Goal: Task Accomplishment & Management: Manage account settings

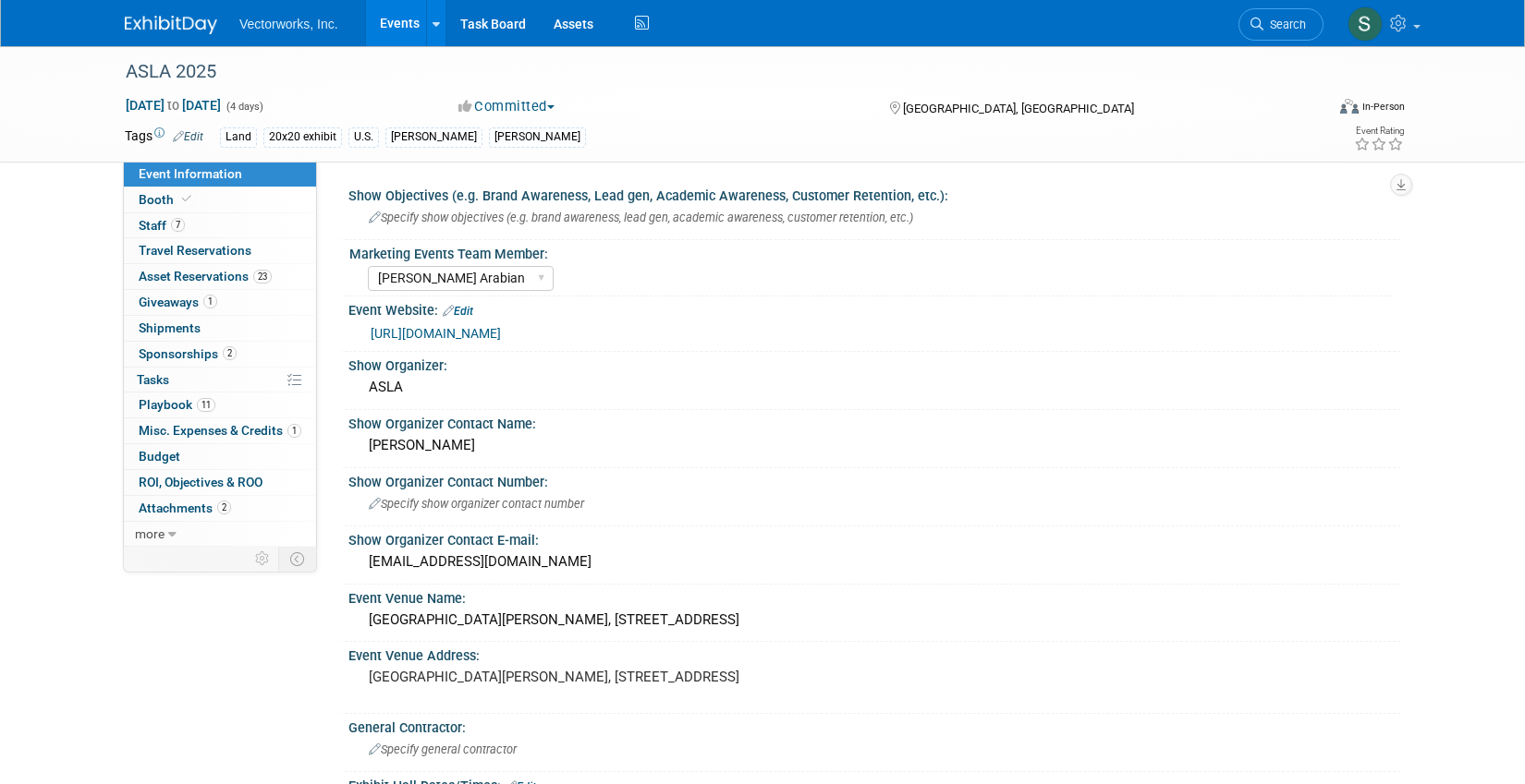
select select "[PERSON_NAME] Arabian"
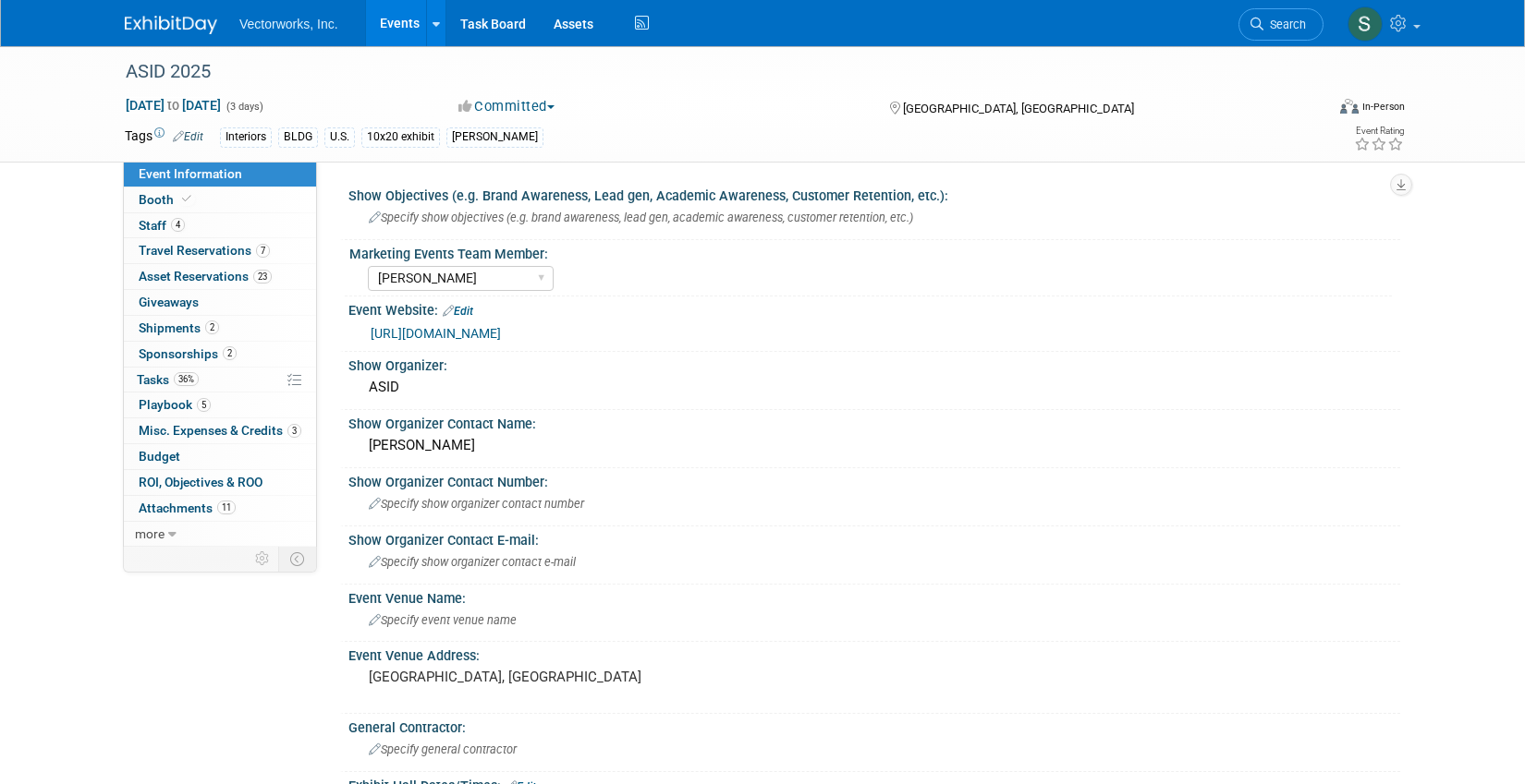
select select "[PERSON_NAME]"
click at [220, 192] on link "Booth" at bounding box center [220, 199] width 192 height 25
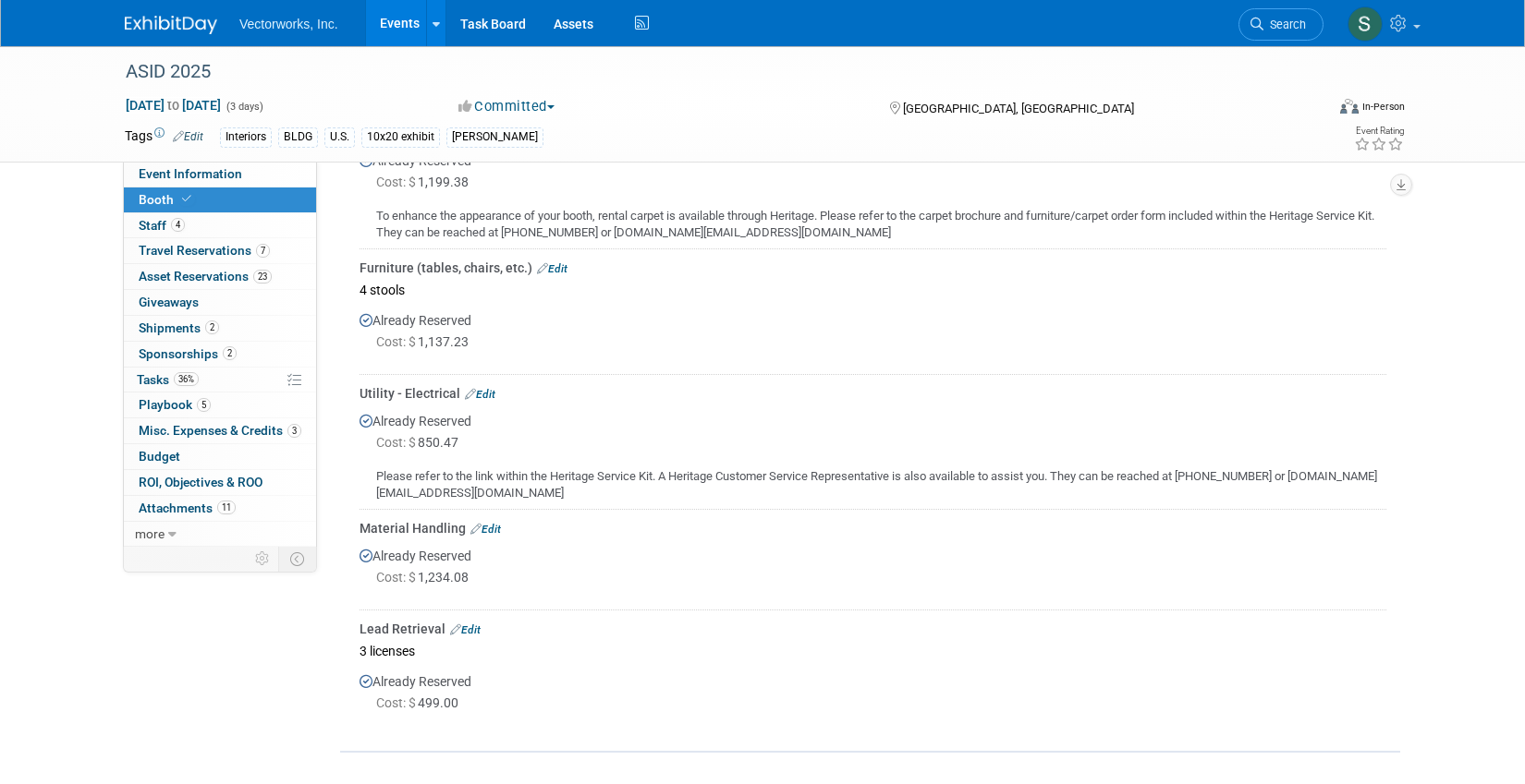
scroll to position [457, 0]
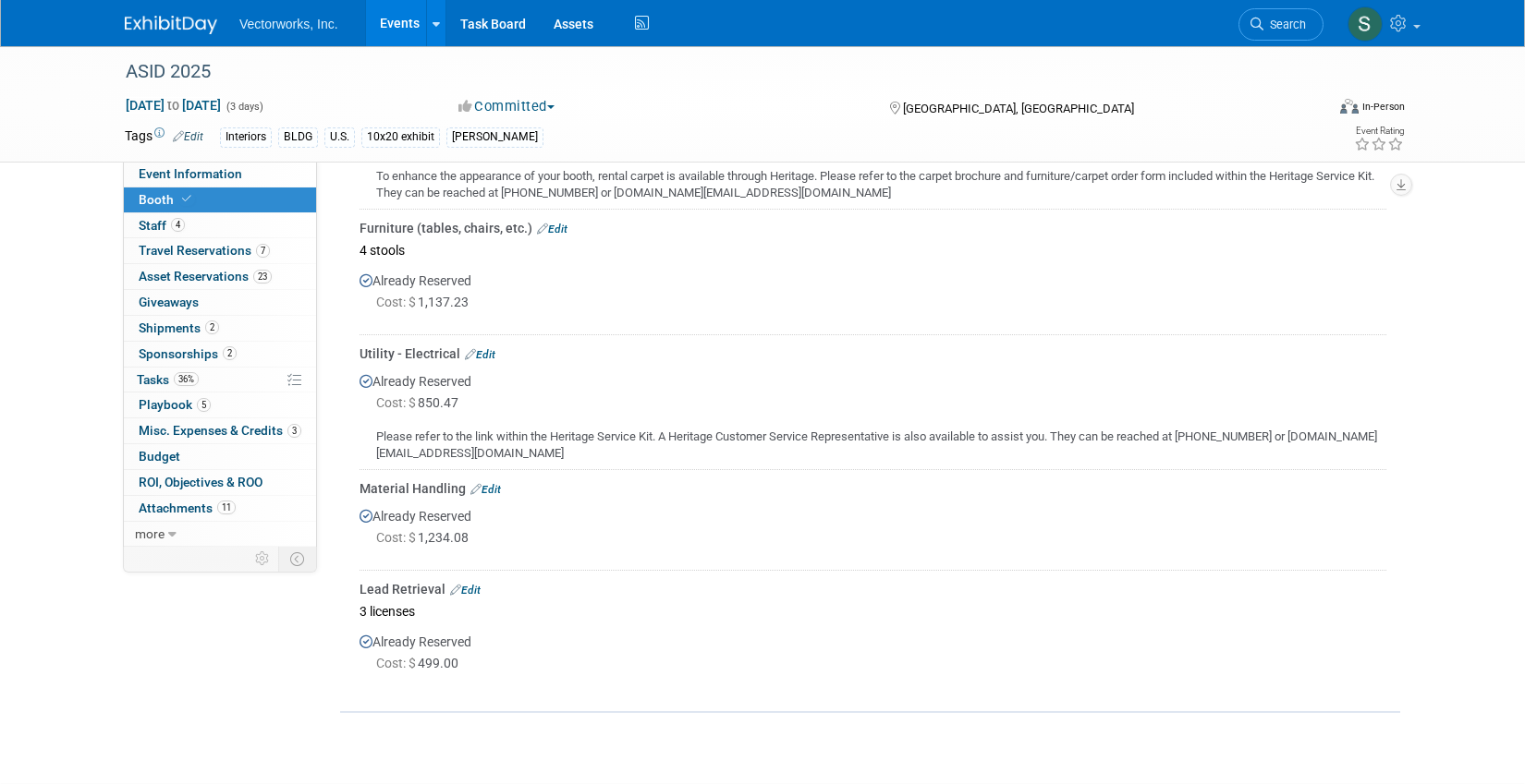
click at [482, 359] on link "Edit" at bounding box center [479, 355] width 31 height 13
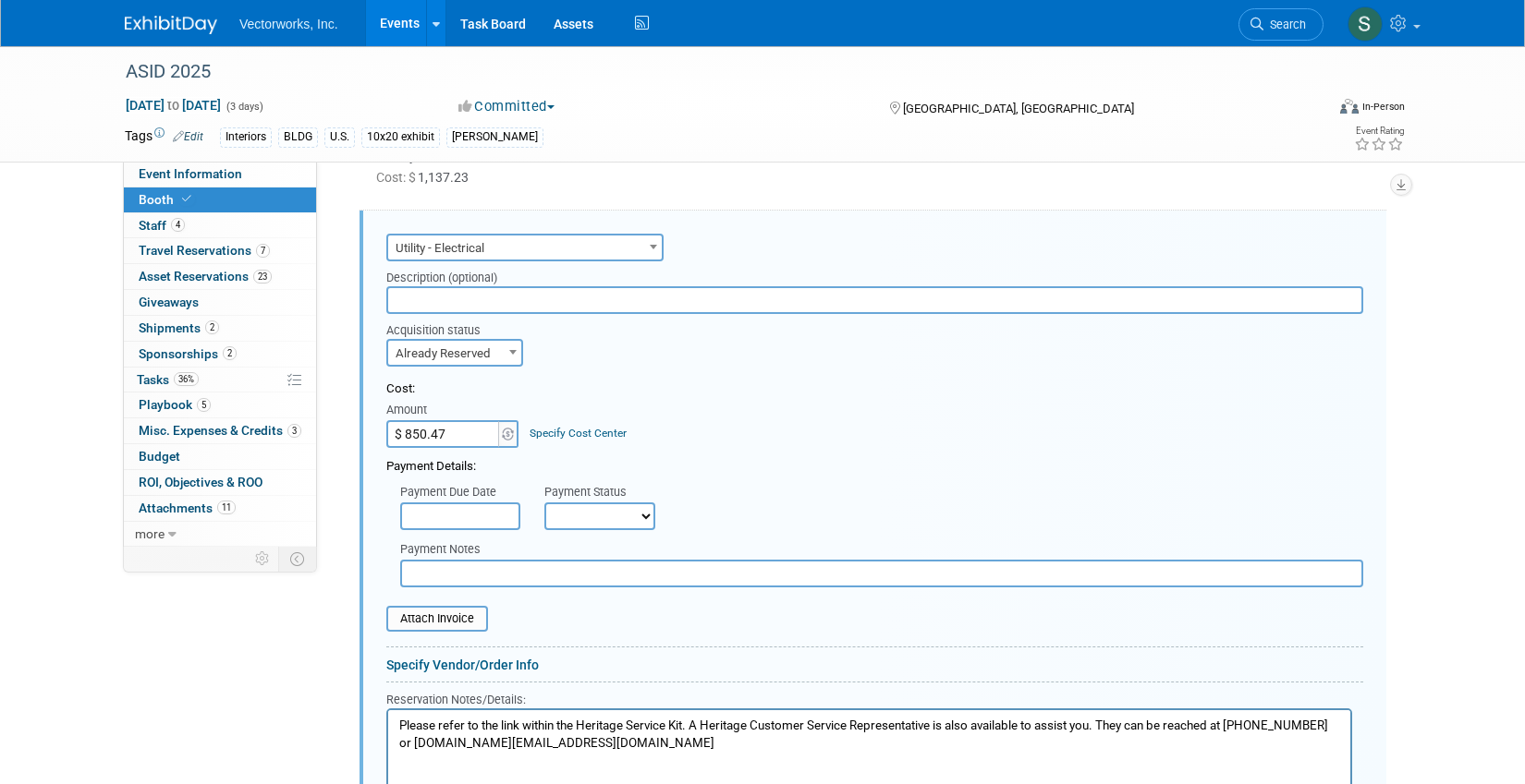
scroll to position [0, 0]
click at [456, 435] on input "$ 850.47" at bounding box center [444, 435] width 116 height 28
paste input "5"
click at [417, 439] on input "$ 576.16" at bounding box center [444, 435] width 116 height 28
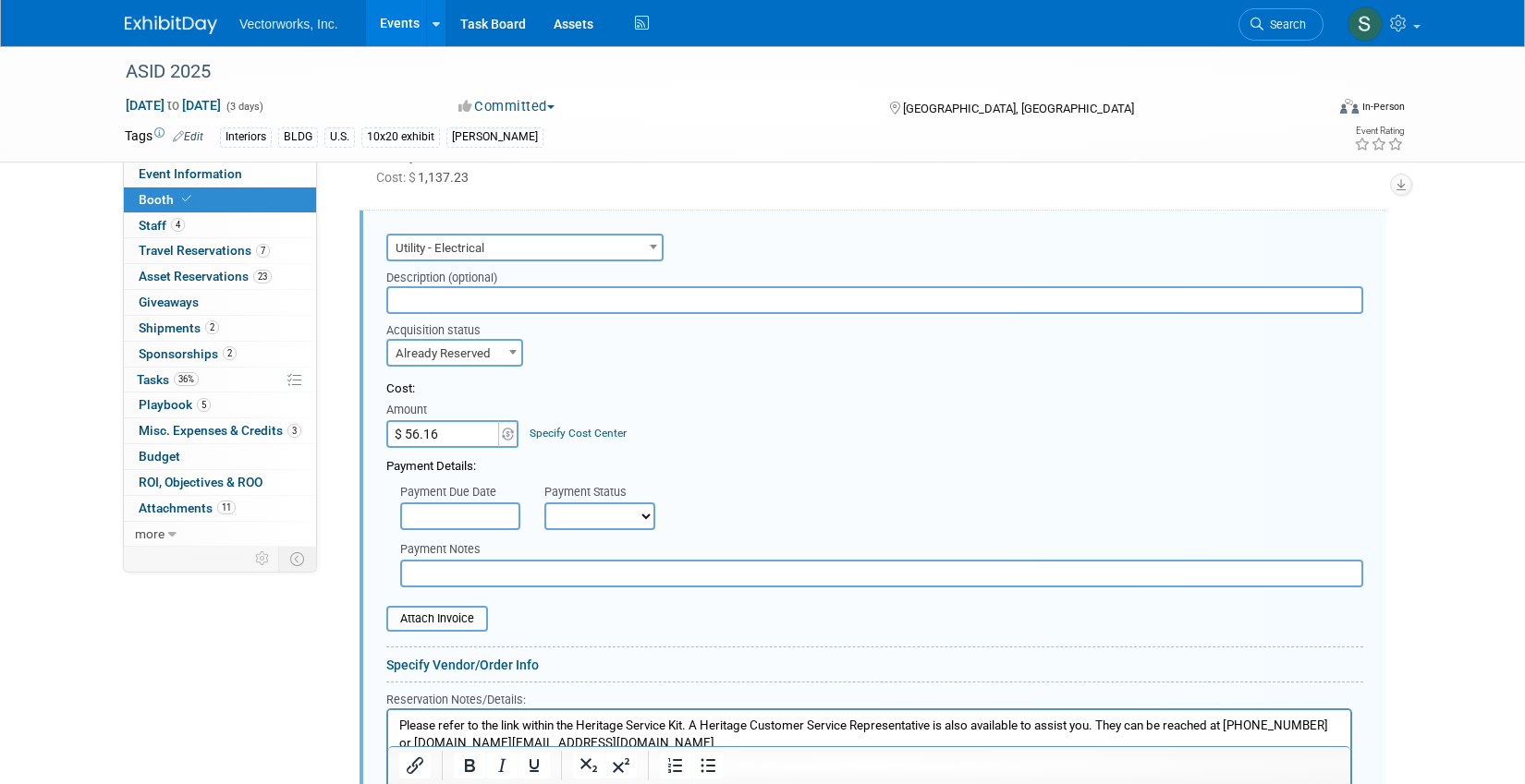
type input "$ 56.71"
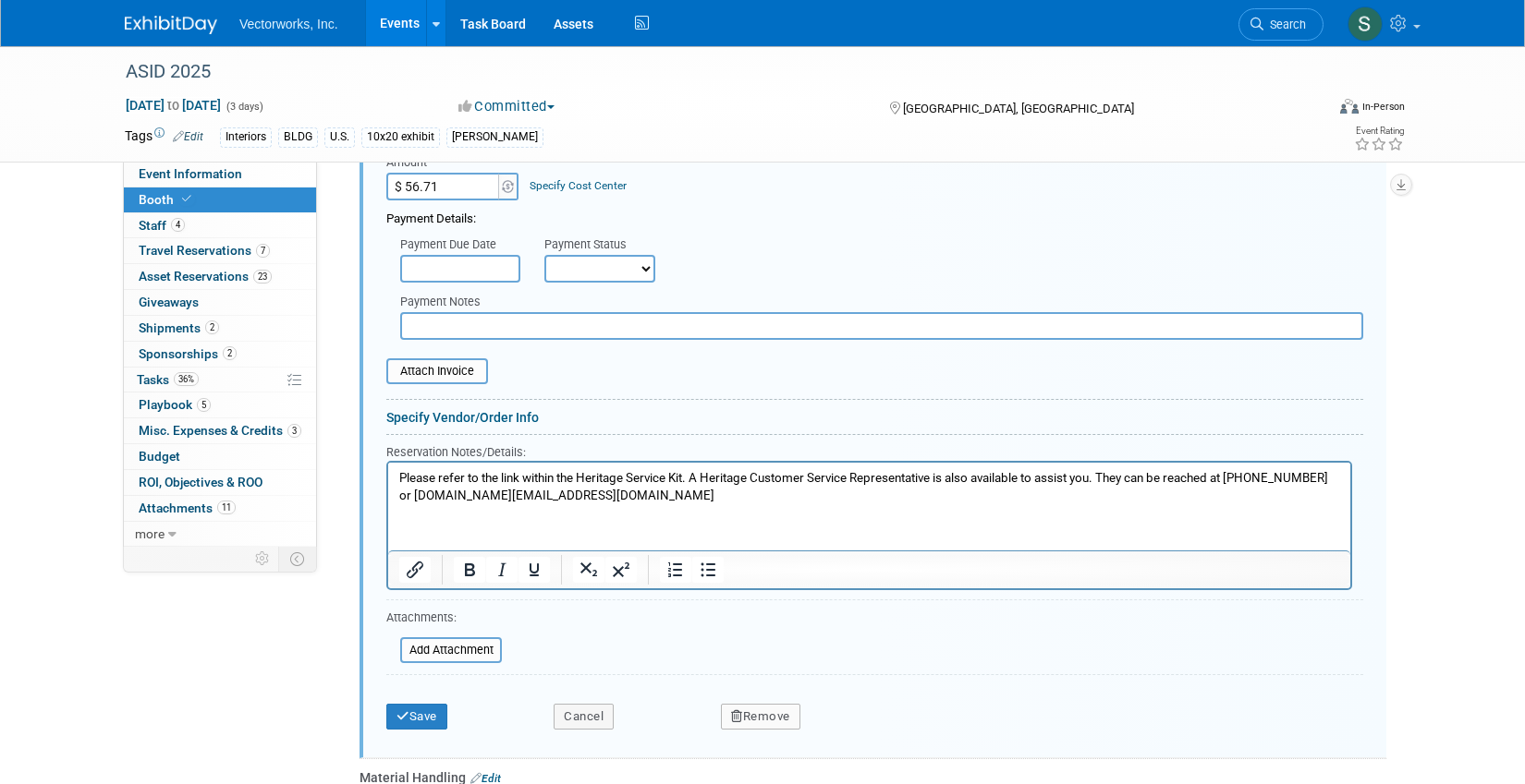
scroll to position [836, 0]
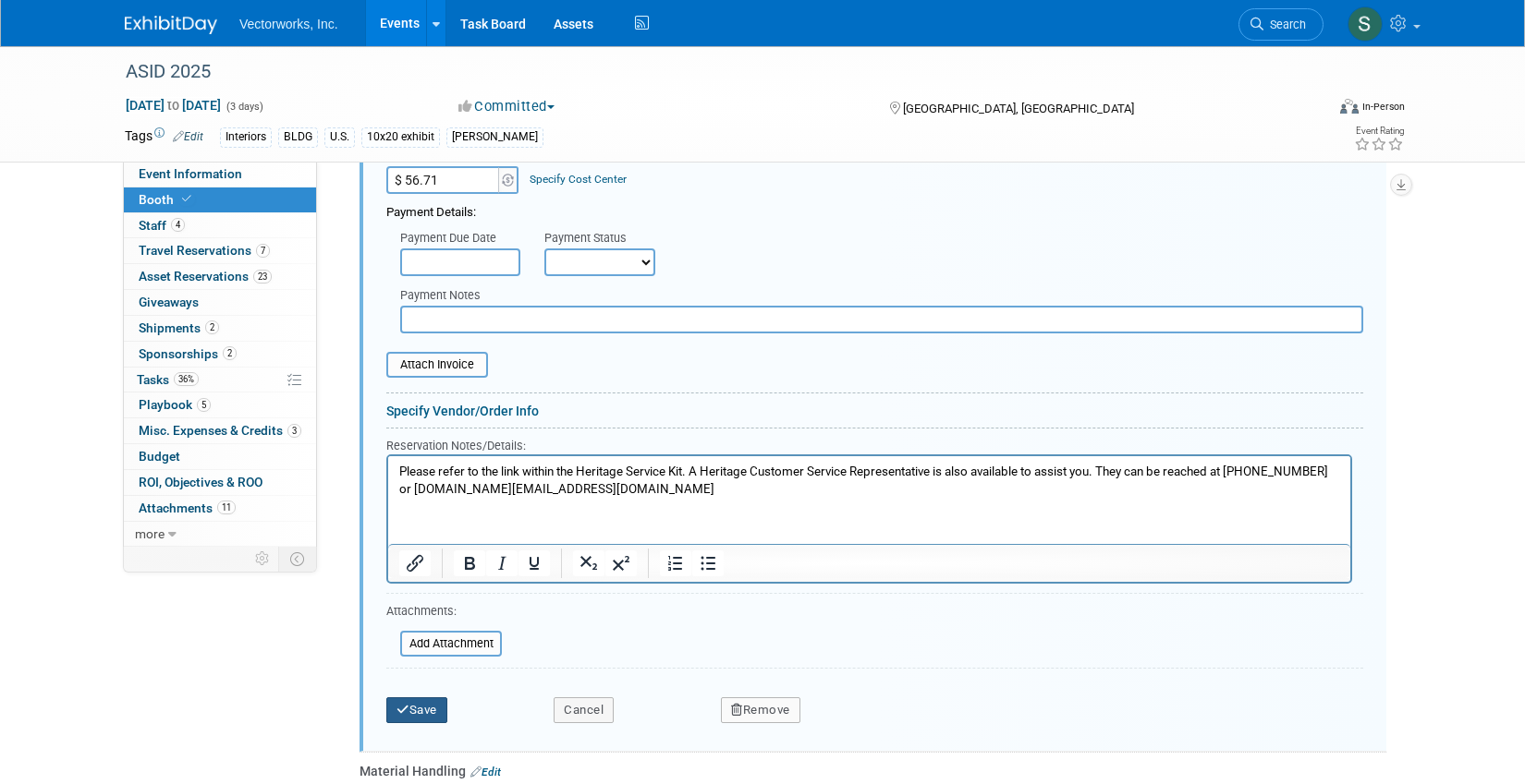
click at [421, 707] on button "Save" at bounding box center [417, 711] width 61 height 26
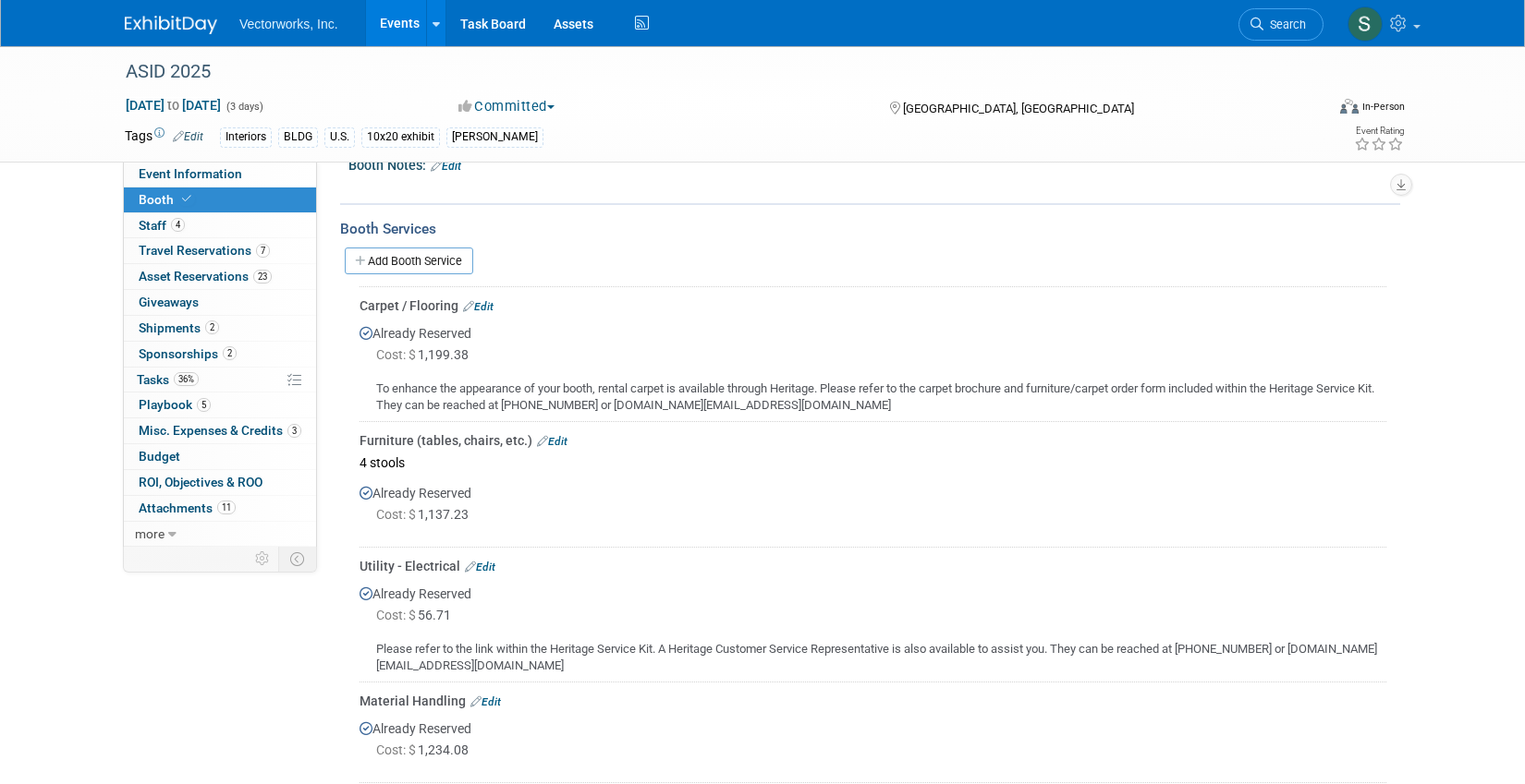
scroll to position [0, 0]
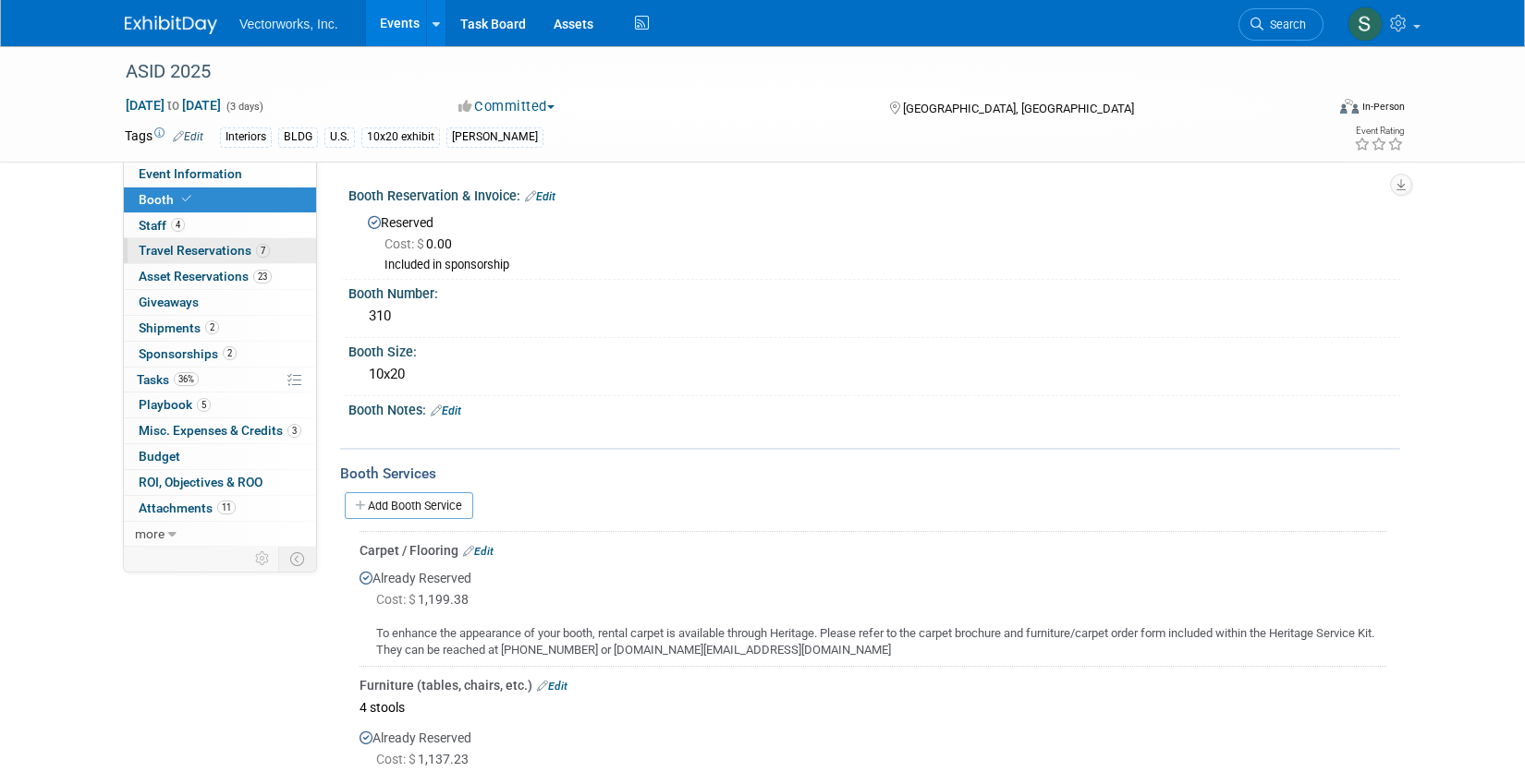
click at [234, 254] on span "Travel Reservations 7" at bounding box center [205, 250] width 132 height 15
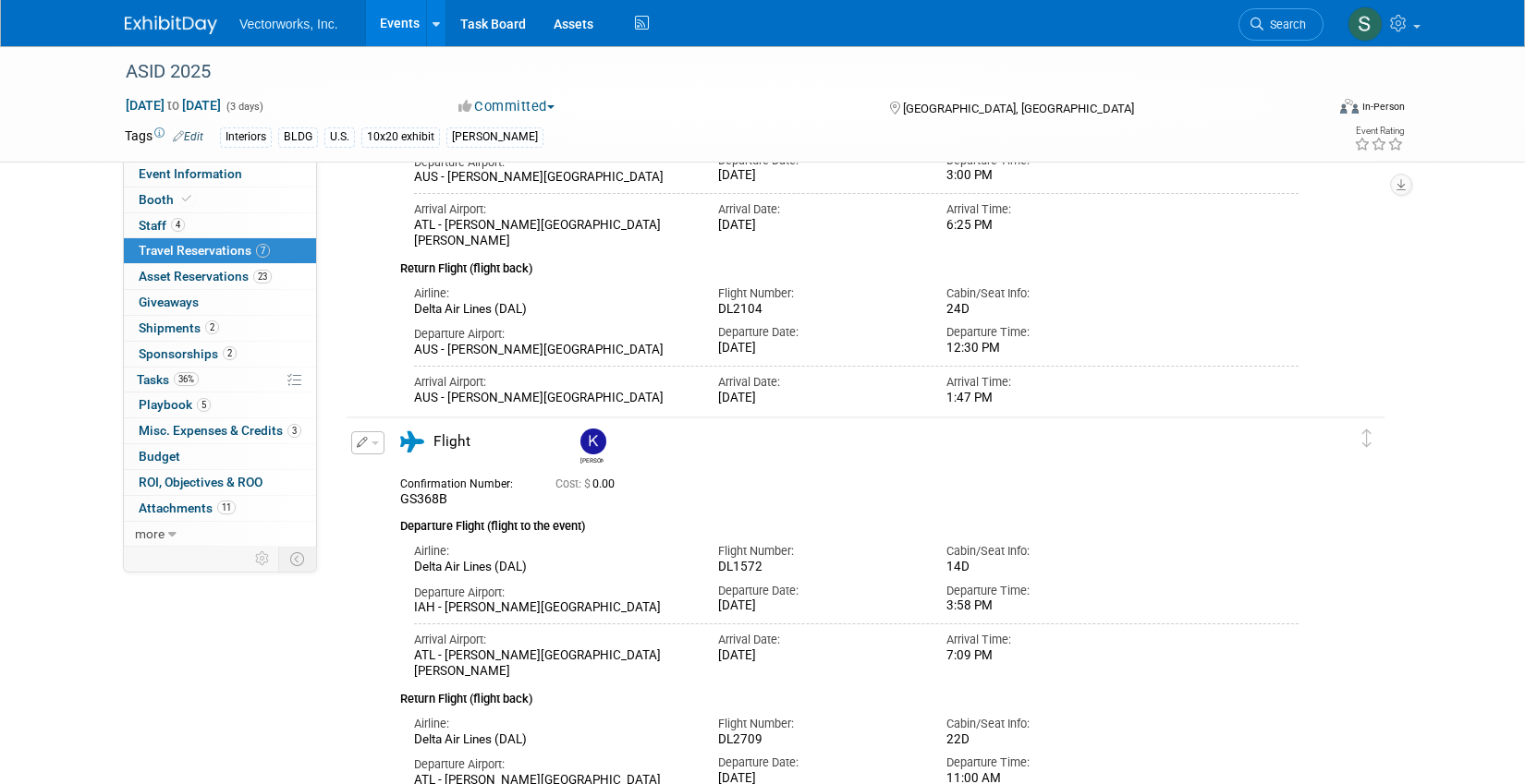
scroll to position [720, 0]
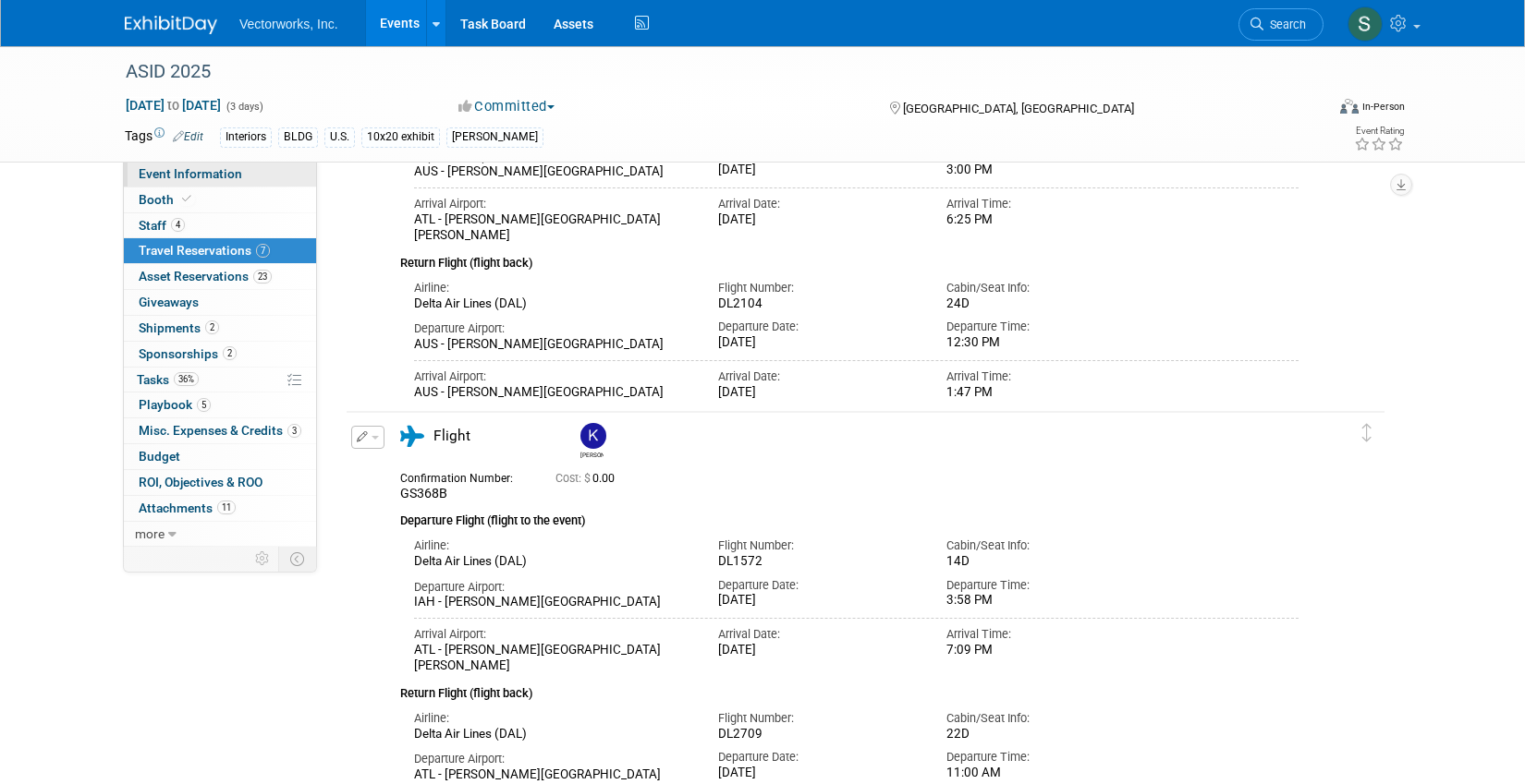
click at [162, 179] on span "Event Information" at bounding box center [191, 173] width 104 height 15
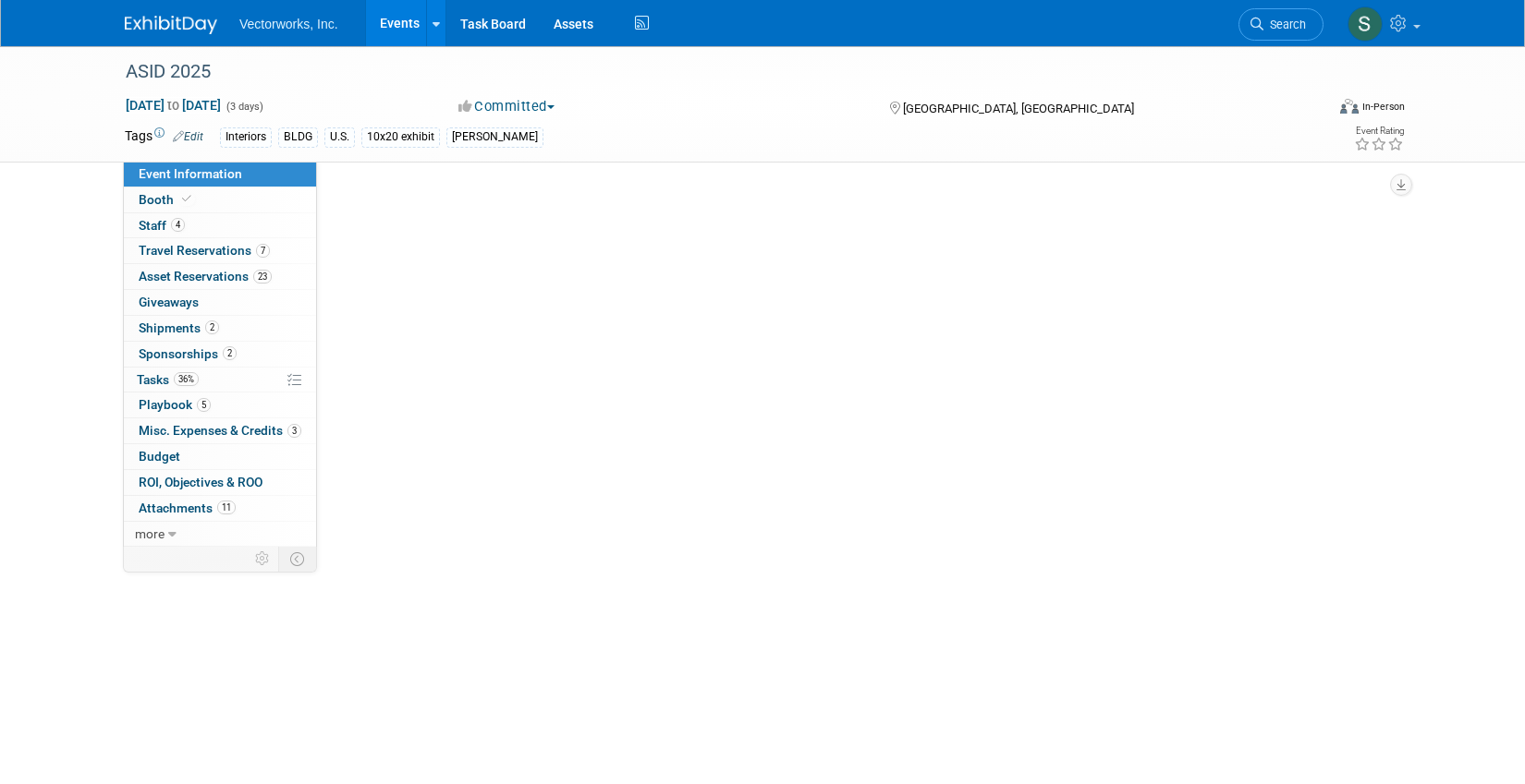
scroll to position [0, 0]
select select "[PERSON_NAME]"
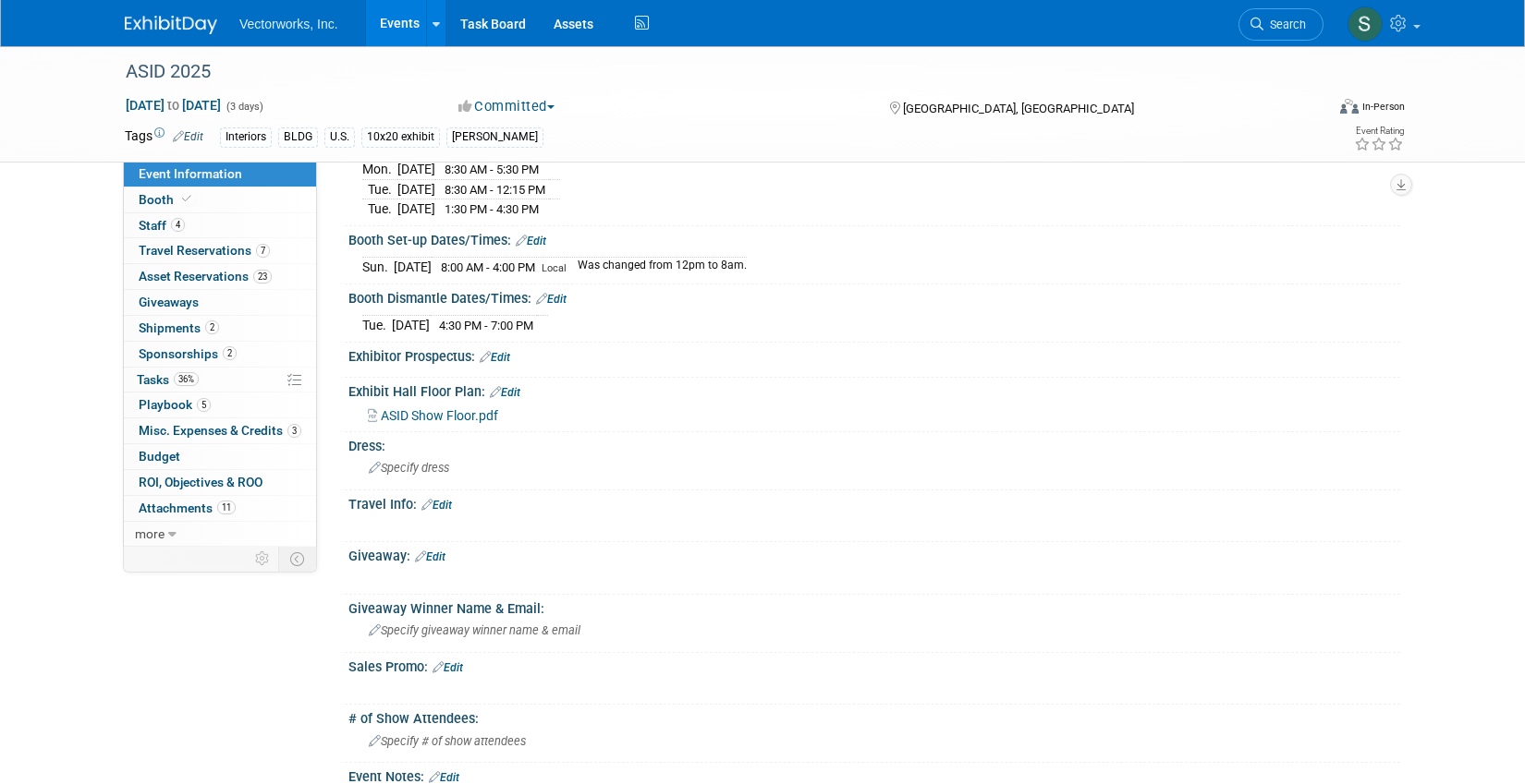
scroll to position [914, 0]
